Goal: Task Accomplishment & Management: Complete application form

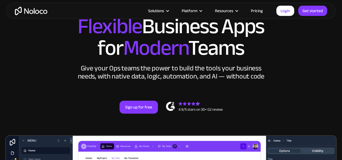
scroll to position [49, 0]
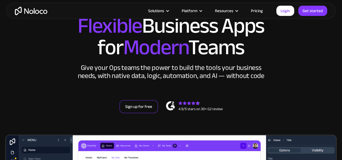
click at [129, 113] on link "Sign up for free" at bounding box center [138, 106] width 38 height 13
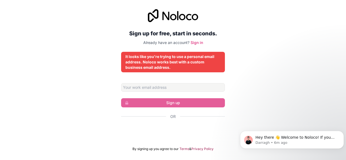
click at [164, 63] on div "It looks like you're trying to use a personal email address. Noloco works best …" at bounding box center [172, 62] width 95 height 16
click at [152, 88] on input "Email address" at bounding box center [173, 87] width 104 height 9
click at [237, 94] on div "Sign up for free, start in seconds. Already have an account? Sign in It looks l…" at bounding box center [173, 80] width 346 height 157
click at [150, 90] on input "Email address" at bounding box center [173, 87] width 104 height 9
click at [233, 92] on div "Sign up for free, start in seconds. Already have an account? Sign in It looks l…" at bounding box center [173, 80] width 346 height 157
